Goal: Task Accomplishment & Management: Complete application form

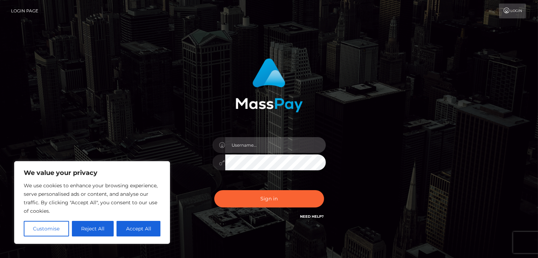
click at [248, 144] on input "text" at bounding box center [275, 145] width 101 height 16
type input "lamprinoueir.dim@gmail.com"
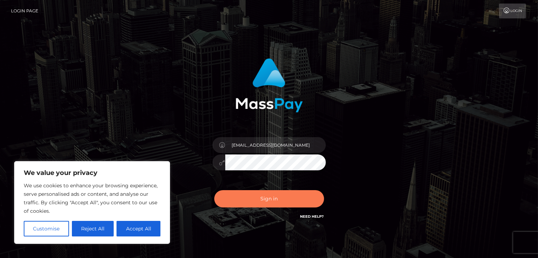
click at [262, 205] on button "Sign in" at bounding box center [269, 198] width 110 height 17
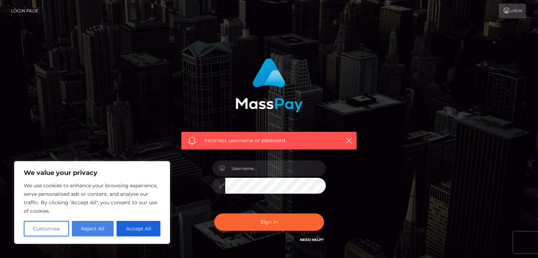
click at [92, 230] on button "Reject All" at bounding box center [93, 229] width 42 height 16
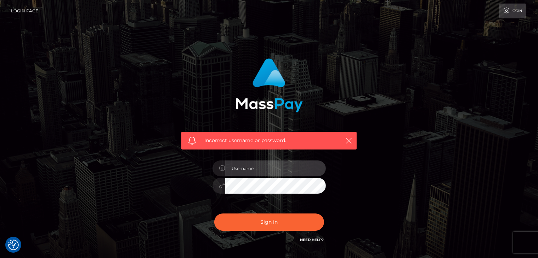
click at [289, 173] on input "text" at bounding box center [275, 169] width 101 height 16
type input "lamprinoueir.dim@gmail.com"
click at [369, 220] on div "Incorrect username or password. lamprinoueir.dim@gmail.com" at bounding box center [268, 154] width 403 height 203
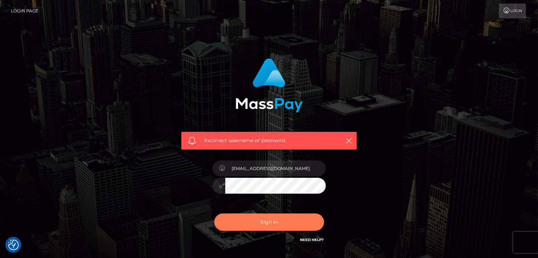
click at [281, 228] on button "Sign in" at bounding box center [269, 222] width 110 height 17
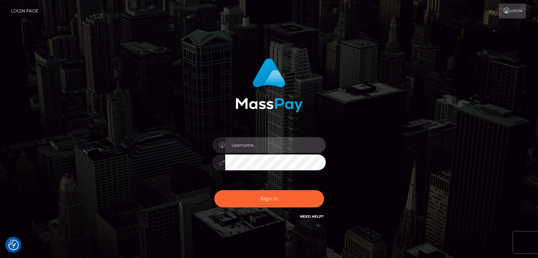
click at [240, 144] on input "text" at bounding box center [275, 145] width 101 height 16
type input "[EMAIL_ADDRESS][DOMAIN_NAME]"
click at [306, 216] on link "Need Help?" at bounding box center [312, 216] width 24 height 5
click at [508, 12] on icon at bounding box center [506, 11] width 7 height 6
click at [514, 16] on link "Login" at bounding box center [512, 11] width 27 height 15
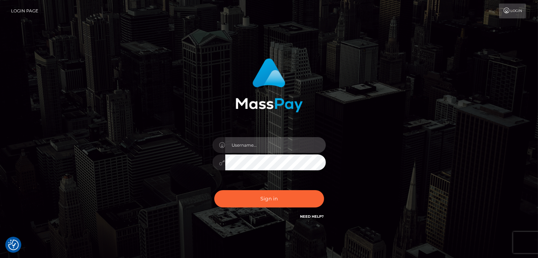
click at [242, 147] on input "text" at bounding box center [275, 145] width 101 height 16
type input "[EMAIL_ADDRESS][DOMAIN_NAME]"
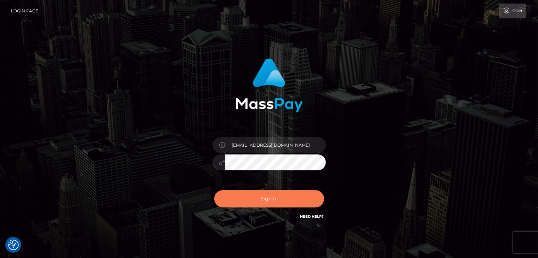
click at [252, 200] on button "Sign in" at bounding box center [269, 198] width 110 height 17
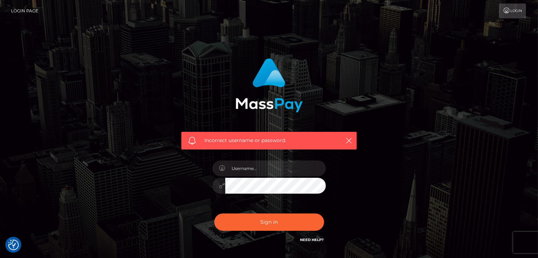
click at [306, 238] on link "Need Help?" at bounding box center [312, 240] width 24 height 5
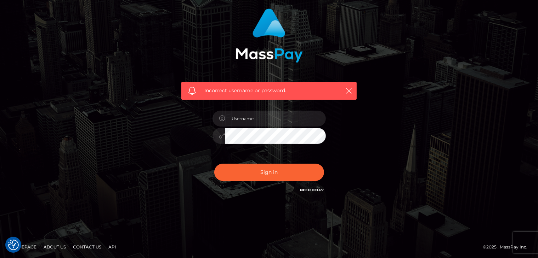
scroll to position [51, 0]
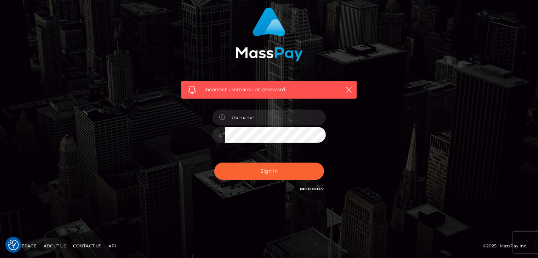
click at [34, 245] on link "Homepage" at bounding box center [23, 246] width 31 height 11
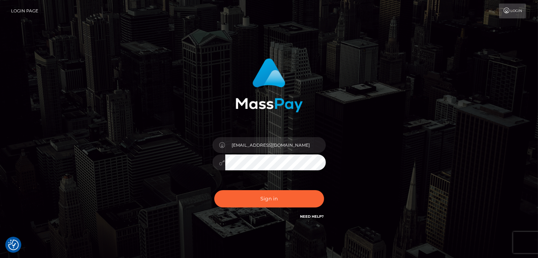
scroll to position [28, 0]
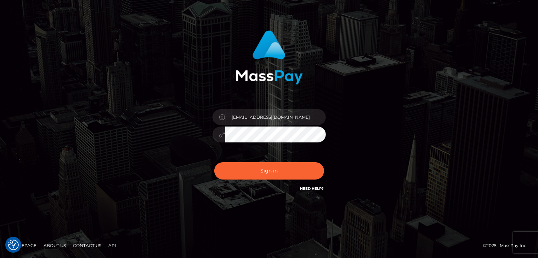
click at [94, 245] on link "Contact Us" at bounding box center [87, 245] width 34 height 11
